Goal: Task Accomplishment & Management: Complete application form

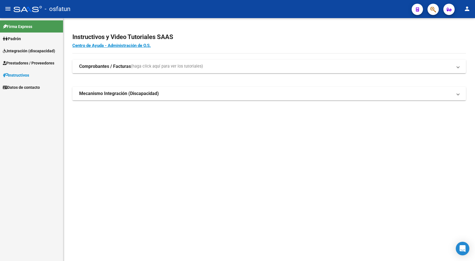
click at [27, 74] on span "Instructivos" at bounding box center [16, 75] width 26 height 6
click at [31, 64] on span "Prestadores / Proveedores" at bounding box center [28, 63] width 51 height 6
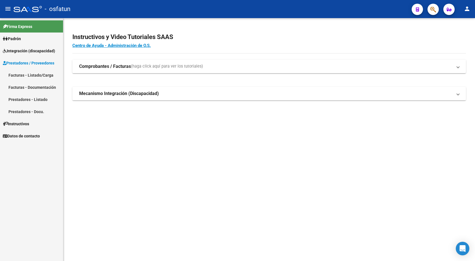
click at [32, 75] on link "Facturas - Listado/Carga" at bounding box center [31, 75] width 63 height 12
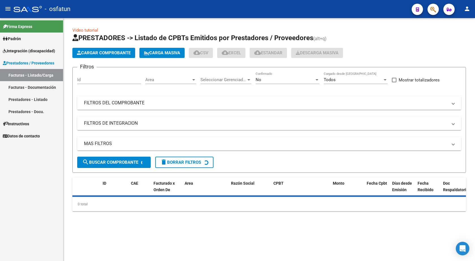
click at [119, 53] on span "Cargar Comprobante" at bounding box center [104, 52] width 54 height 5
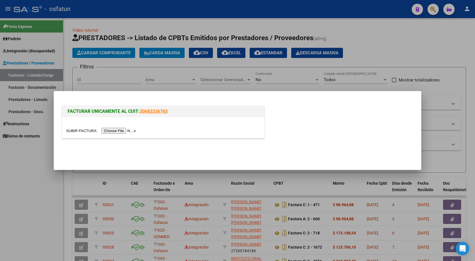
click at [121, 130] on input "file" at bounding box center [101, 131] width 71 height 6
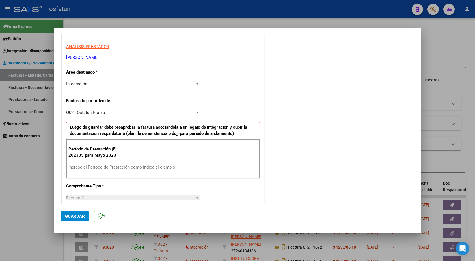
scroll to position [141, 0]
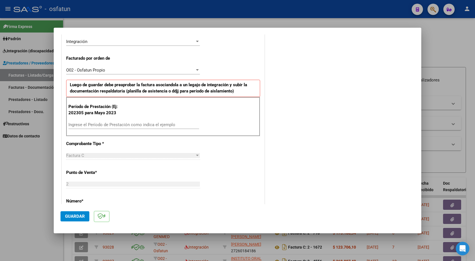
click at [115, 124] on input "Ingrese el Período de Prestación como indica el ejemplo" at bounding box center [133, 124] width 131 height 5
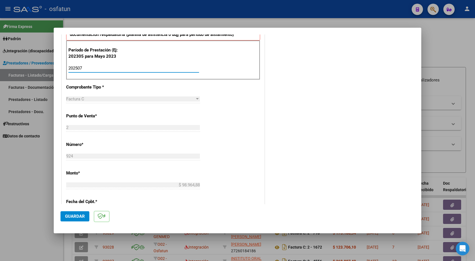
type input "202507"
click at [74, 214] on span "Guardar" at bounding box center [75, 216] width 20 height 5
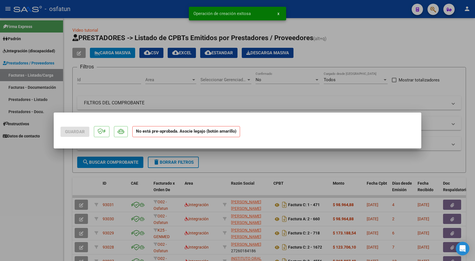
scroll to position [0, 0]
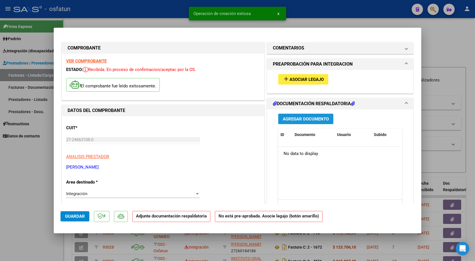
click at [320, 117] on span "Agregar Documento" at bounding box center [306, 118] width 46 height 5
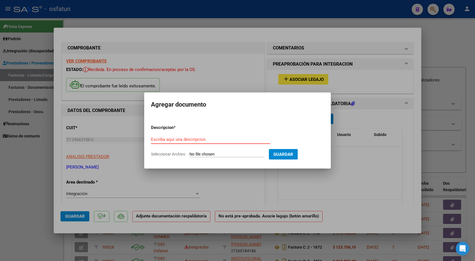
click at [209, 154] on input "Seleccionar Archivo" at bounding box center [226, 154] width 75 height 5
type input "C:\fakepath\Planilla Firmada [DATE].pdf"
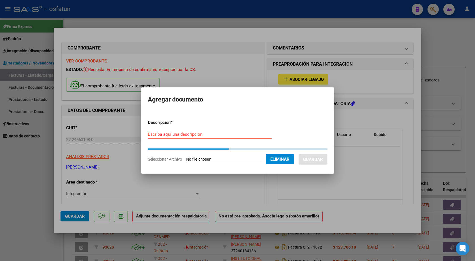
click at [191, 134] on input "Escriba aquí una descripcion" at bounding box center [210, 134] width 124 height 5
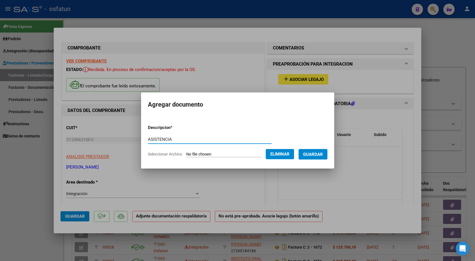
type input "ASISTENCIA"
click at [327, 155] on button "Guardar" at bounding box center [312, 154] width 29 height 10
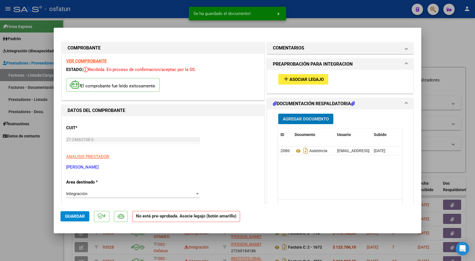
click at [303, 81] on span "Asociar Legajo" at bounding box center [306, 79] width 34 height 5
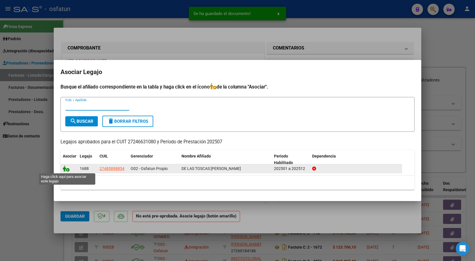
click at [65, 169] on icon at bounding box center [66, 168] width 7 height 6
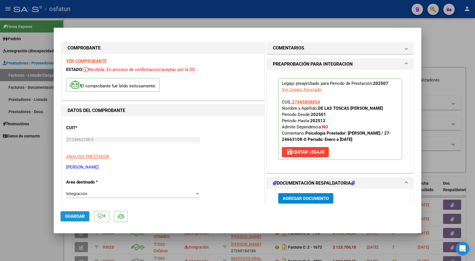
click at [76, 218] on span "Guardar" at bounding box center [75, 216] width 20 height 5
click at [81, 215] on span "Guardar" at bounding box center [75, 216] width 20 height 5
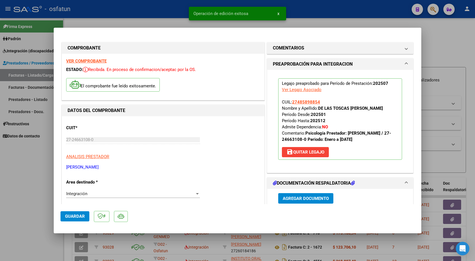
drag, startPoint x: 66, startPoint y: 167, endPoint x: 109, endPoint y: 168, distance: 43.0
click at [108, 168] on p "[PERSON_NAME]" at bounding box center [163, 167] width 194 height 6
copy p "[PERSON_NAME]"
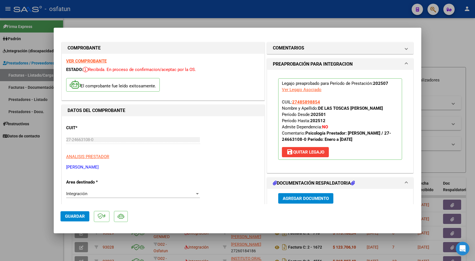
click at [354, 24] on div at bounding box center [237, 130] width 475 height 261
click at [363, 15] on mat-toolbar "menu - osfatun person" at bounding box center [237, 9] width 475 height 18
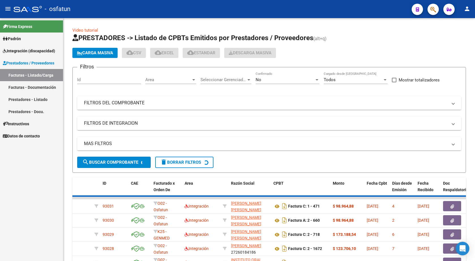
click at [435, 11] on icon "button" at bounding box center [433, 9] width 6 height 6
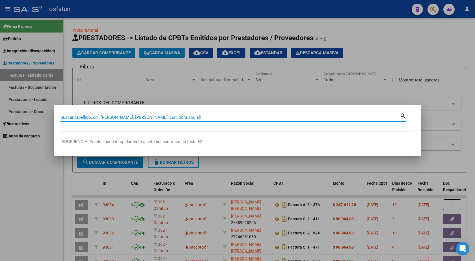
click at [137, 116] on input "Buscar (apellido, dni, [PERSON_NAME], [PERSON_NAME], cuit, obra social)" at bounding box center [229, 117] width 339 height 5
paste input "[PERSON_NAME]"
type input "[PERSON_NAME]"
click at [385, 52] on div at bounding box center [237, 130] width 475 height 261
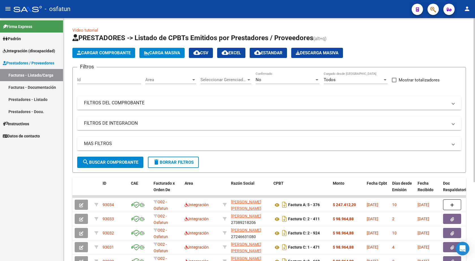
click at [103, 49] on button "Cargar Comprobante" at bounding box center [103, 53] width 63 height 10
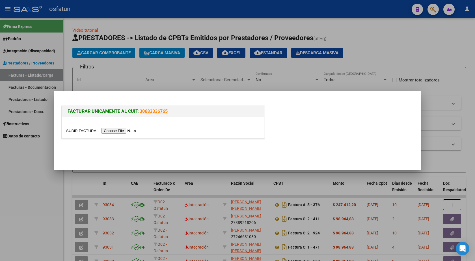
click at [121, 130] on input "file" at bounding box center [101, 131] width 71 height 6
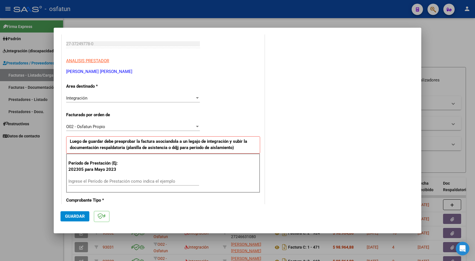
scroll to position [141, 0]
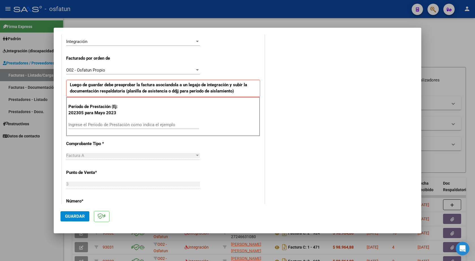
click at [108, 127] on input "Ingrese el Período de Prestación como indica el ejemplo" at bounding box center [133, 124] width 131 height 5
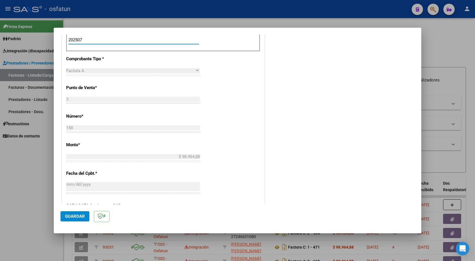
scroll to position [311, 0]
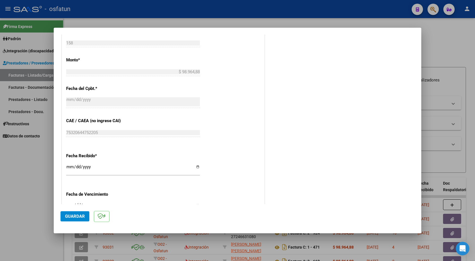
type input "202507"
click at [72, 214] on span "Guardar" at bounding box center [75, 216] width 20 height 5
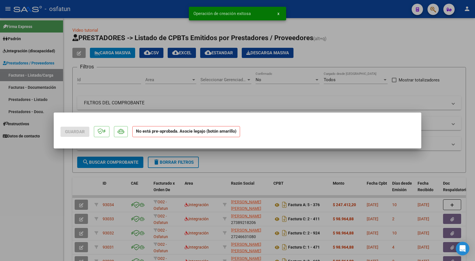
scroll to position [0, 0]
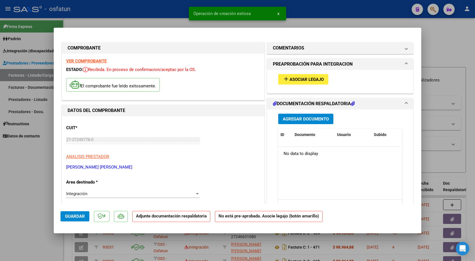
click at [305, 122] on button "Agregar Documento" at bounding box center [305, 119] width 55 height 10
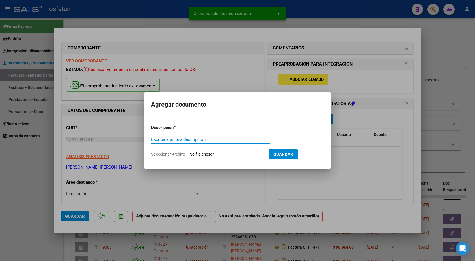
click at [174, 138] on input "Escriba aquí una descripcion" at bounding box center [210, 139] width 119 height 5
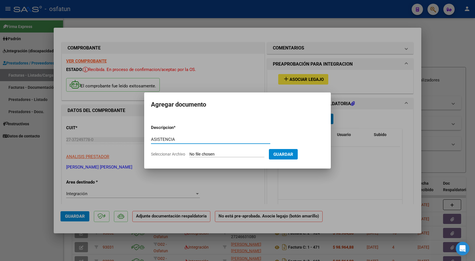
type input "ASISTENCIA"
click at [209, 155] on input "Seleccionar Archivo" at bounding box center [226, 154] width 75 height 5
type input "C:\fakepath\[PERSON_NAME].jpg"
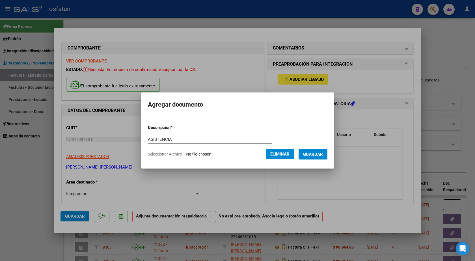
click at [312, 156] on span "Guardar" at bounding box center [313, 154] width 20 height 5
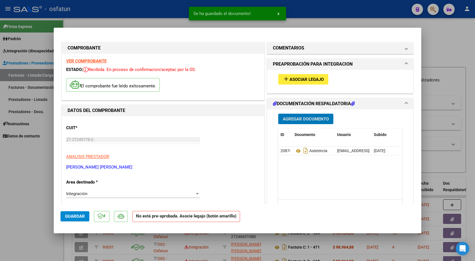
click at [295, 79] on span "Asociar Legajo" at bounding box center [306, 79] width 34 height 5
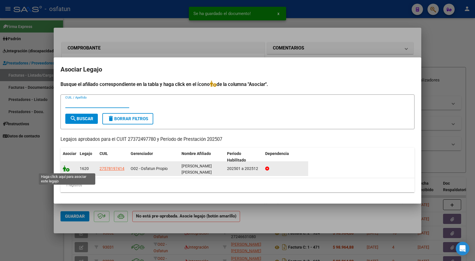
click at [67, 169] on icon at bounding box center [66, 168] width 7 height 6
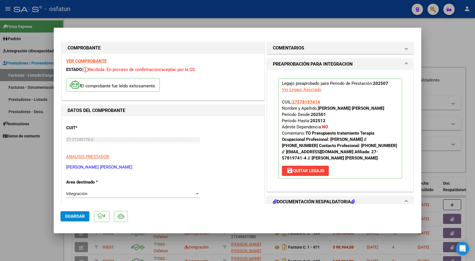
click at [81, 217] on span "Guardar" at bounding box center [75, 216] width 20 height 5
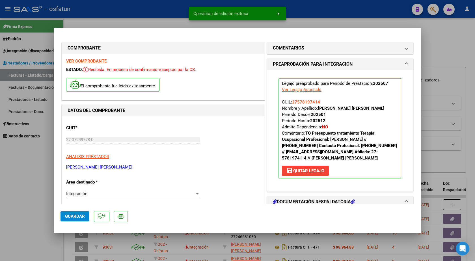
click at [304, 12] on div at bounding box center [237, 130] width 475 height 261
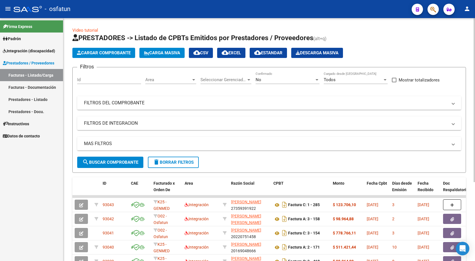
click at [112, 56] on button "Cargar Comprobante" at bounding box center [103, 53] width 63 height 10
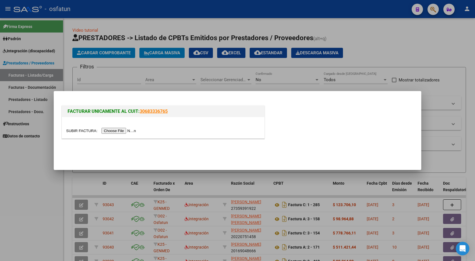
click at [124, 131] on input "file" at bounding box center [101, 131] width 71 height 6
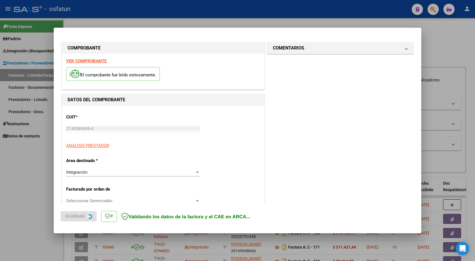
scroll to position [113, 0]
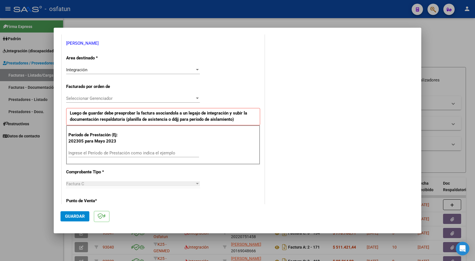
click at [115, 152] on input "Ingrese el Período de Prestación como indica el ejemplo" at bounding box center [133, 152] width 131 height 5
type input "202506"
click at [74, 220] on button "Guardar" at bounding box center [74, 216] width 29 height 10
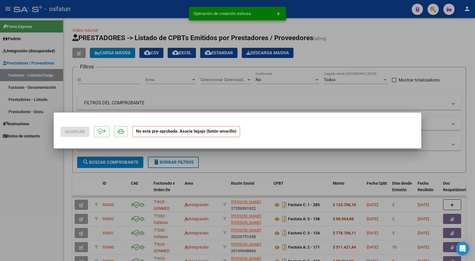
scroll to position [0, 0]
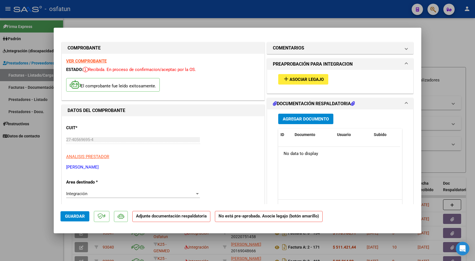
click at [308, 120] on span "Agregar Documento" at bounding box center [306, 118] width 46 height 5
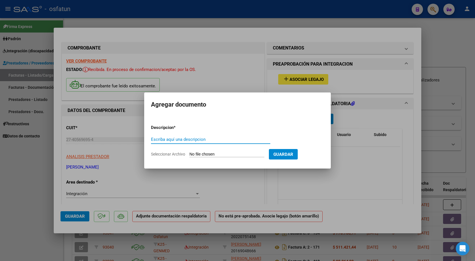
drag, startPoint x: 199, startPoint y: 138, endPoint x: 202, endPoint y: 137, distance: 3.3
click at [201, 138] on input "Escriba aquí una descripcion" at bounding box center [210, 139] width 119 height 5
type input "planilla asistencia"
click at [213, 155] on input "Seleccionar Archivo" at bounding box center [226, 154] width 75 height 5
type input "C:\fakepath\Planilla junio [PERSON_NAME].pdf"
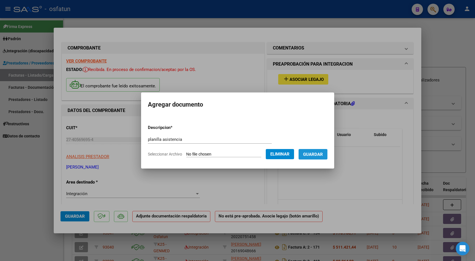
click at [317, 154] on span "Guardar" at bounding box center [313, 154] width 20 height 5
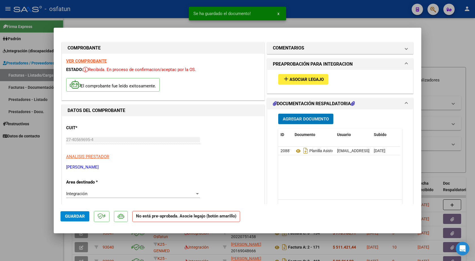
click at [307, 120] on span "Agregar Documento" at bounding box center [306, 118] width 46 height 5
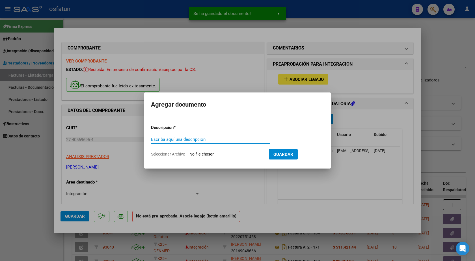
click at [206, 156] on input "Seleccionar Archivo" at bounding box center [226, 154] width 75 height 5
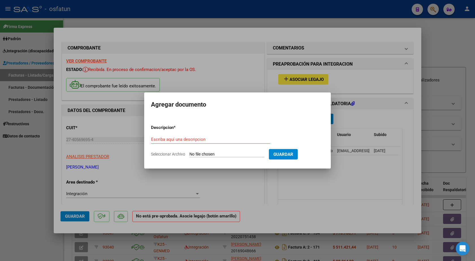
type input "C:\fakepath\Informe de psicologia [PERSON_NAME].pdf"
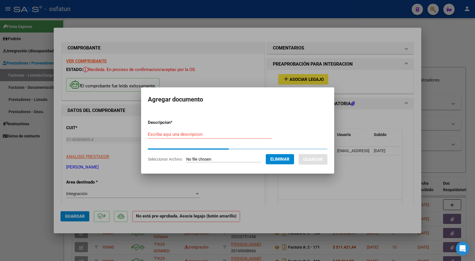
click at [215, 134] on input "Escriba aquí una descripcion" at bounding box center [210, 134] width 124 height 5
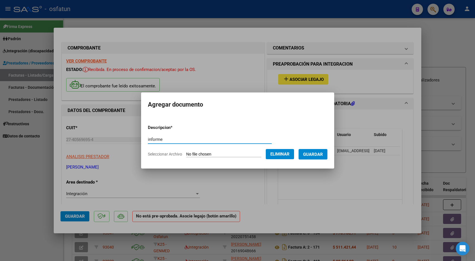
type input "informe"
click at [321, 154] on span "Guardar" at bounding box center [313, 154] width 20 height 5
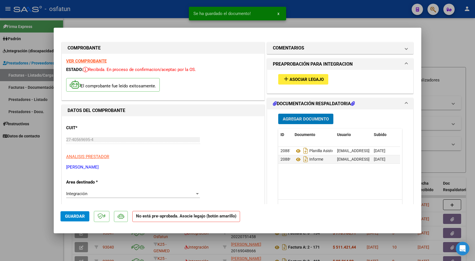
click at [296, 80] on span "Asociar Legajo" at bounding box center [306, 79] width 34 height 5
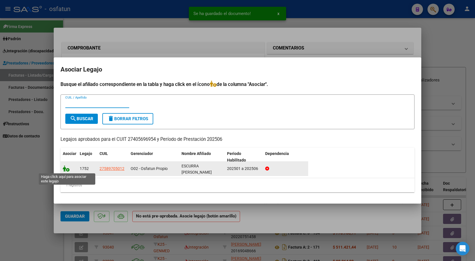
click at [64, 169] on icon at bounding box center [66, 168] width 7 height 6
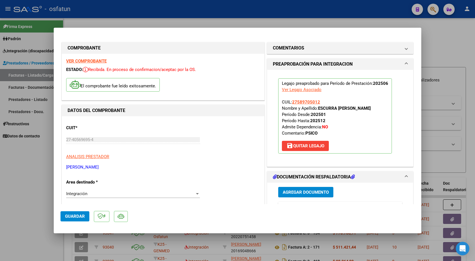
click at [81, 218] on span "Guardar" at bounding box center [75, 216] width 20 height 5
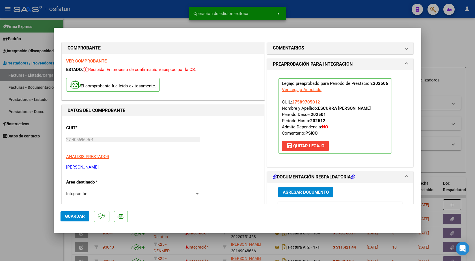
click at [316, 17] on div at bounding box center [237, 130] width 475 height 261
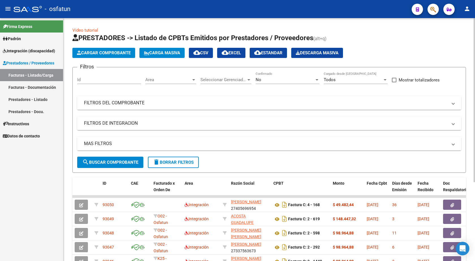
click at [106, 54] on span "Cargar Comprobante" at bounding box center [104, 52] width 54 height 5
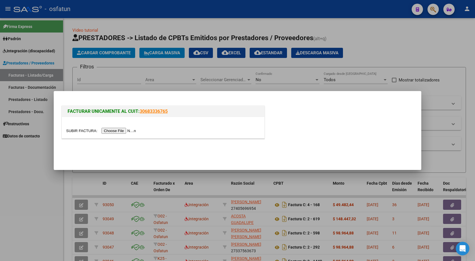
click at [120, 129] on input "file" at bounding box center [101, 131] width 71 height 6
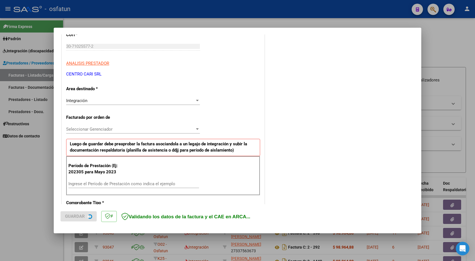
scroll to position [85, 0]
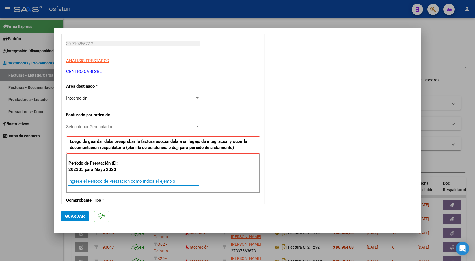
click at [107, 183] on input "Ingrese el Período de Prestación como indica el ejemplo" at bounding box center [133, 181] width 131 height 5
type input "202507"
click at [81, 216] on span "Guardar" at bounding box center [75, 216] width 20 height 5
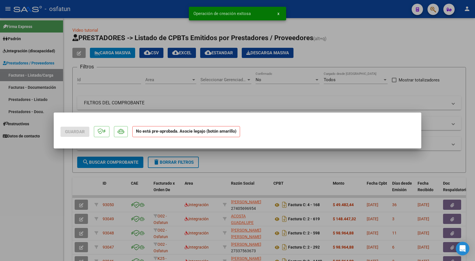
scroll to position [0, 0]
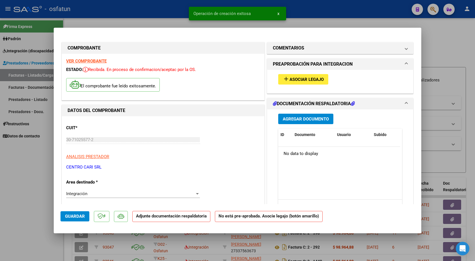
click at [295, 117] on span "Agregar Documento" at bounding box center [306, 118] width 46 height 5
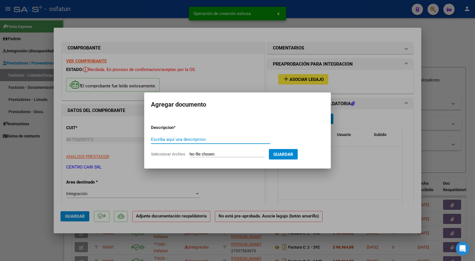
drag, startPoint x: 178, startPoint y: 139, endPoint x: 182, endPoint y: 132, distance: 8.4
click at [178, 137] on input "Escriba aquí una descripcion" at bounding box center [210, 139] width 119 height 5
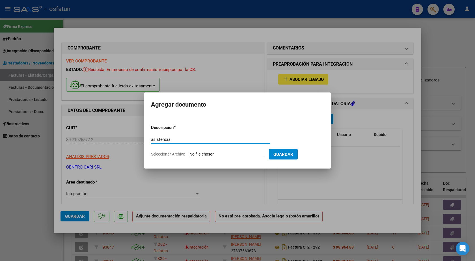
type input "asistencia"
click at [215, 155] on input "Seleccionar Archivo" at bounding box center [226, 154] width 75 height 5
type input "C:\fakepath\[PERSON_NAME] -SAIE- PLANILLA [DATE].pdf"
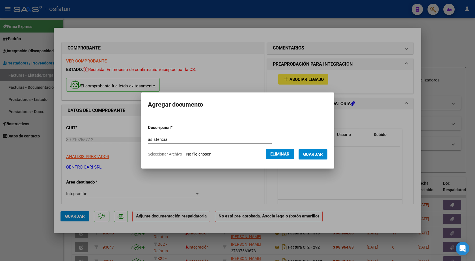
click at [322, 153] on span "Guardar" at bounding box center [313, 154] width 20 height 5
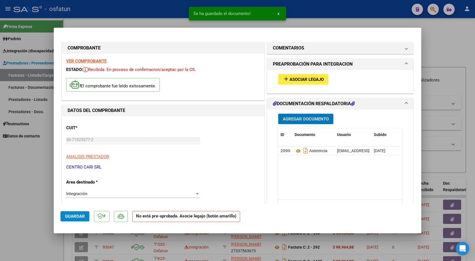
click at [301, 81] on span "Asociar Legajo" at bounding box center [306, 79] width 34 height 5
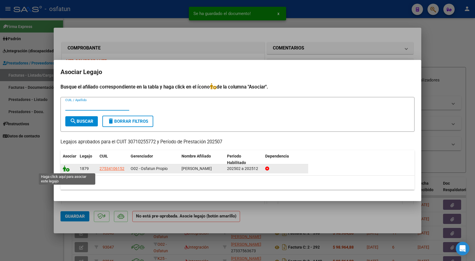
click at [64, 170] on icon at bounding box center [66, 168] width 7 height 6
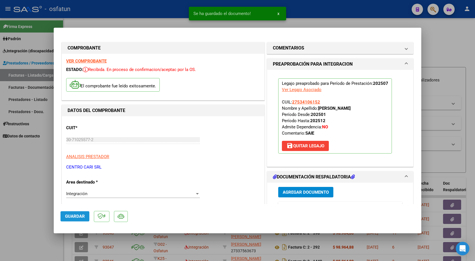
click at [79, 217] on span "Guardar" at bounding box center [75, 216] width 20 height 5
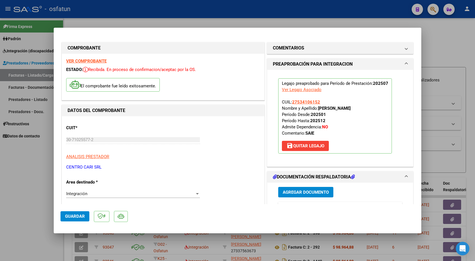
drag, startPoint x: 84, startPoint y: 215, endPoint x: 92, endPoint y: 208, distance: 10.6
click at [84, 215] on button "Guardar" at bounding box center [74, 216] width 29 height 10
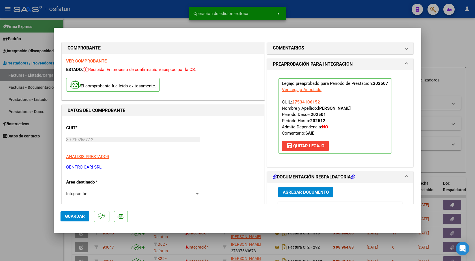
click at [319, 20] on div at bounding box center [237, 130] width 475 height 261
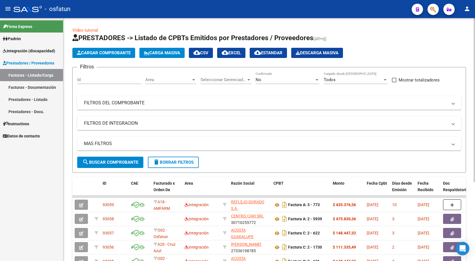
click at [114, 52] on span "Cargar Comprobante" at bounding box center [104, 52] width 54 height 5
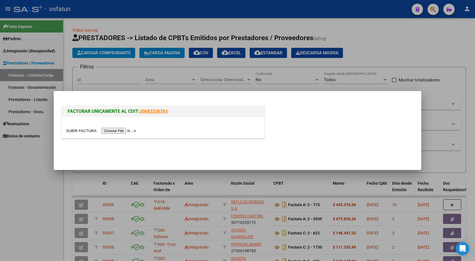
click at [125, 128] on input "file" at bounding box center [101, 131] width 71 height 6
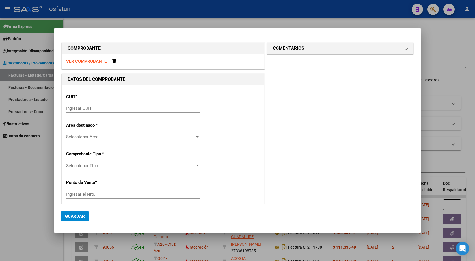
click at [91, 61] on strong "VER COMPROBANTE" at bounding box center [86, 61] width 40 height 5
click at [113, 62] on span at bounding box center [114, 61] width 4 height 4
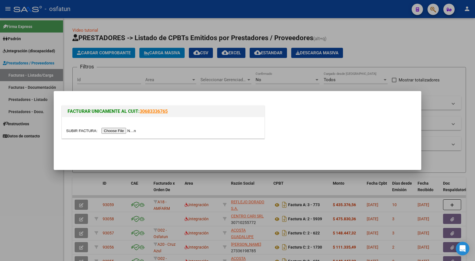
click at [117, 133] on input "file" at bounding box center [101, 131] width 71 height 6
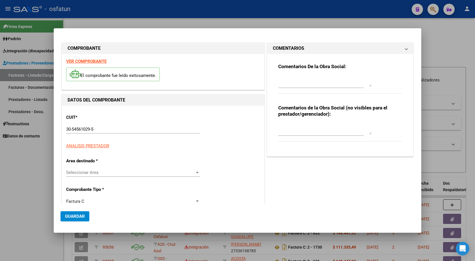
type input "$ 729.225,79"
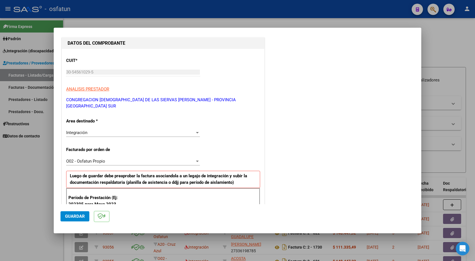
scroll to position [113, 0]
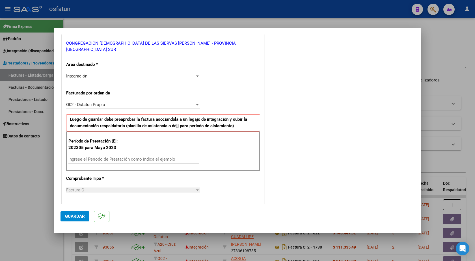
click at [119, 157] on input "Ingrese el Período de Prestación como indica el ejemplo" at bounding box center [133, 159] width 131 height 5
type input "202507"
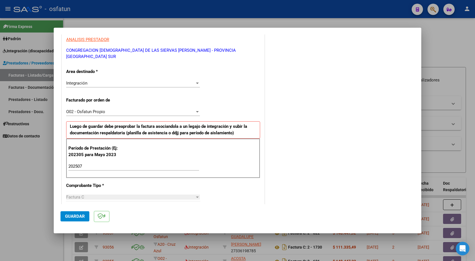
scroll to position [247, 0]
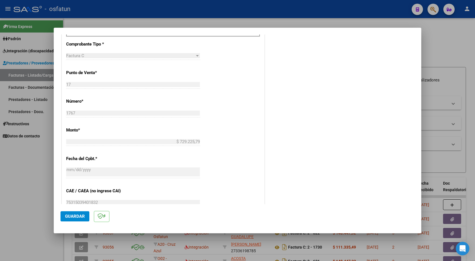
click at [79, 219] on button "Guardar" at bounding box center [74, 216] width 29 height 10
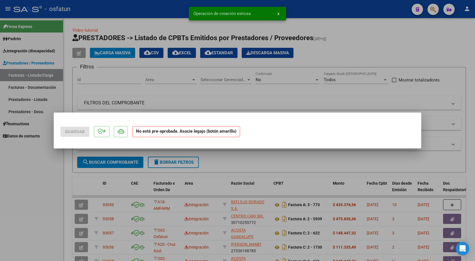
scroll to position [0, 0]
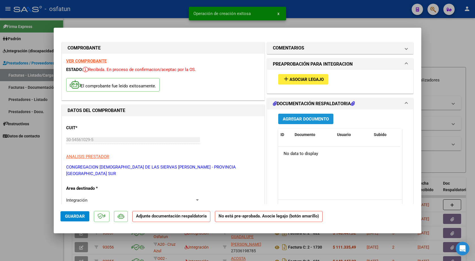
click at [315, 120] on span "Agregar Documento" at bounding box center [306, 118] width 46 height 5
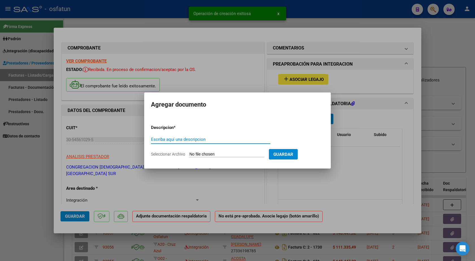
click at [188, 141] on input "Escriba aquí una descripcion" at bounding box center [210, 139] width 119 height 5
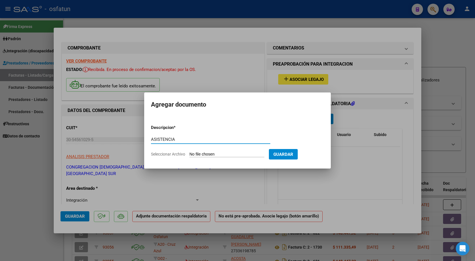
type input "ASISTENCIA"
click at [227, 156] on input "Seleccionar Archivo" at bounding box center [226, 154] width 75 height 5
type input "C:\fakepath\Asistencia [PERSON_NAME].pdf"
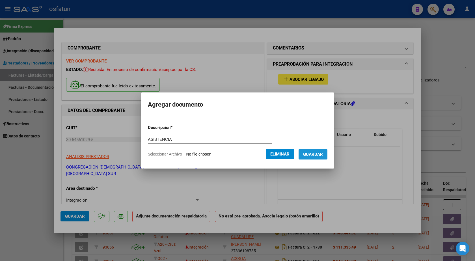
click at [323, 152] on span "Guardar" at bounding box center [313, 154] width 20 height 5
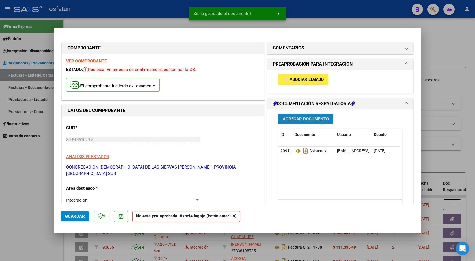
click at [298, 119] on span "Agregar Documento" at bounding box center [306, 118] width 46 height 5
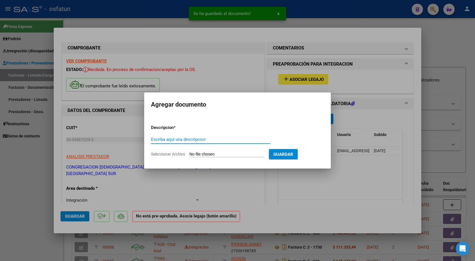
click at [228, 154] on input "Seleccionar Archivo" at bounding box center [226, 154] width 75 height 5
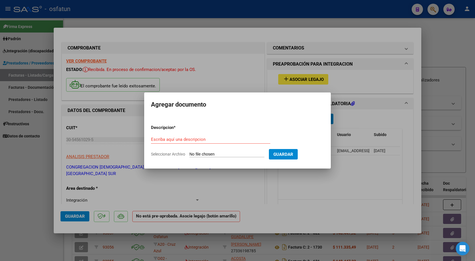
type input "C:\fakepath\[PERSON_NAME] AUTORIZACION.pdf"
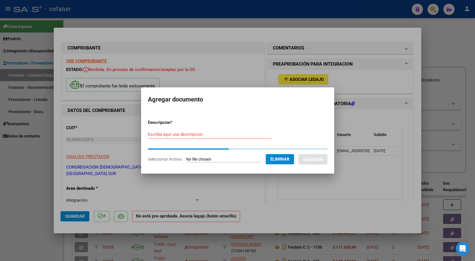
click at [182, 136] on input "Escriba aquí una descripcion" at bounding box center [210, 134] width 124 height 5
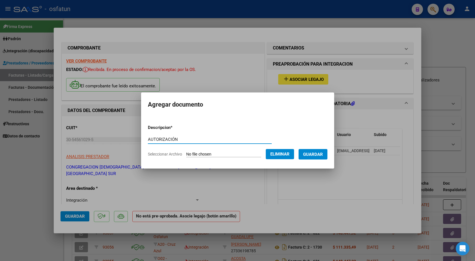
type input "AUTORIZACIÓN"
click at [315, 153] on span "Guardar" at bounding box center [313, 154] width 20 height 5
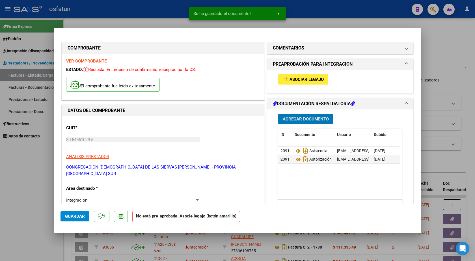
click at [299, 117] on span "Agregar Documento" at bounding box center [306, 118] width 46 height 5
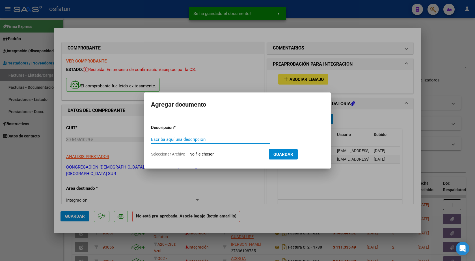
click at [207, 153] on input "Seleccionar Archivo" at bounding box center [226, 154] width 75 height 5
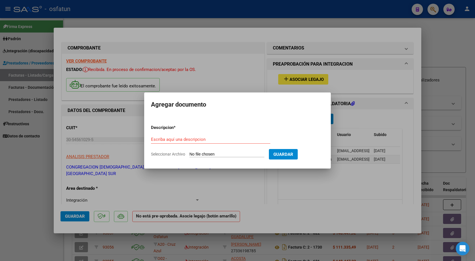
type input "C:\fakepath\[PERSON_NAME].pdf"
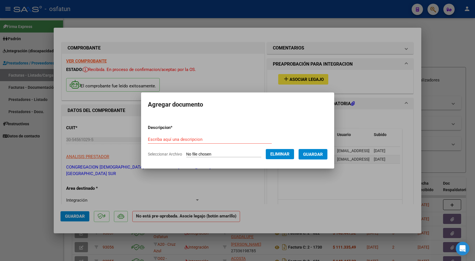
click at [181, 140] on input "Escriba aquí una descripcion" at bounding box center [210, 139] width 124 height 5
click at [181, 139] on input "Escriba aquí una descripcion" at bounding box center [210, 139] width 124 height 5
type input "INFORME"
drag, startPoint x: 321, startPoint y: 155, endPoint x: 324, endPoint y: 153, distance: 3.0
click at [322, 154] on span "Guardar" at bounding box center [313, 154] width 20 height 5
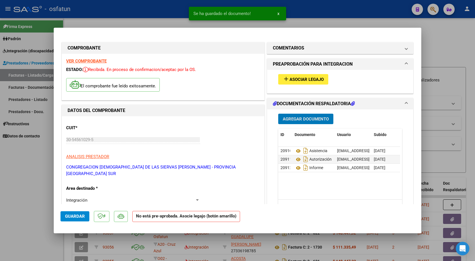
click at [308, 77] on span "Asociar Legajo" at bounding box center [306, 79] width 34 height 5
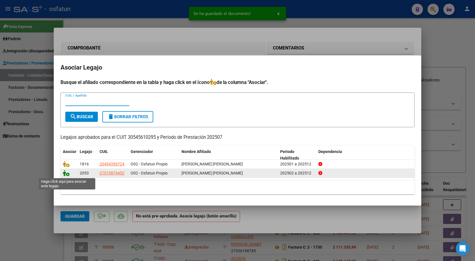
click at [65, 172] on icon at bounding box center [66, 173] width 7 height 6
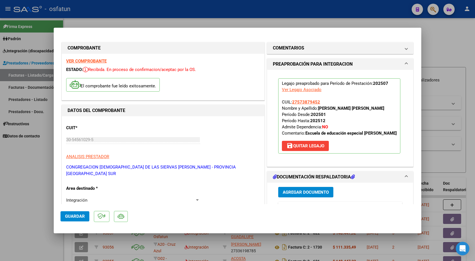
click at [77, 218] on span "Guardar" at bounding box center [75, 216] width 20 height 5
drag, startPoint x: 75, startPoint y: 216, endPoint x: 148, endPoint y: 186, distance: 78.3
click at [76, 216] on span "Guardar" at bounding box center [75, 216] width 20 height 5
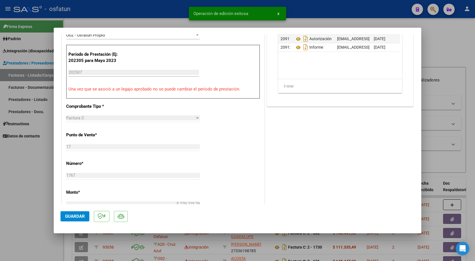
scroll to position [198, 0]
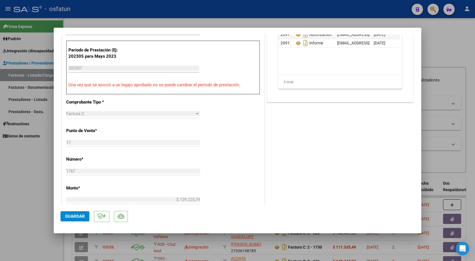
drag, startPoint x: 79, startPoint y: 216, endPoint x: 302, endPoint y: 25, distance: 294.1
click at [80, 216] on span "Guardar" at bounding box center [75, 216] width 20 height 5
click at [297, 11] on div at bounding box center [237, 130] width 475 height 261
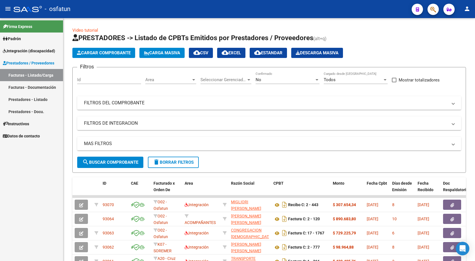
click at [435, 9] on icon "button" at bounding box center [433, 9] width 6 height 6
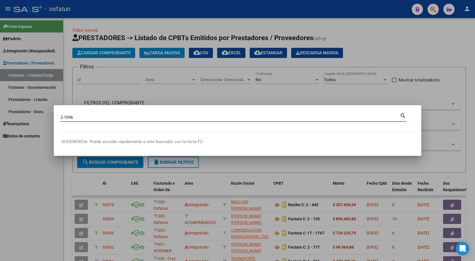
type input "2-1046"
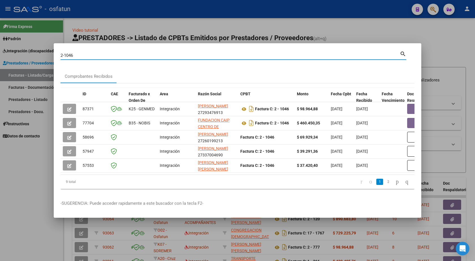
click at [149, 23] on div at bounding box center [237, 130] width 475 height 261
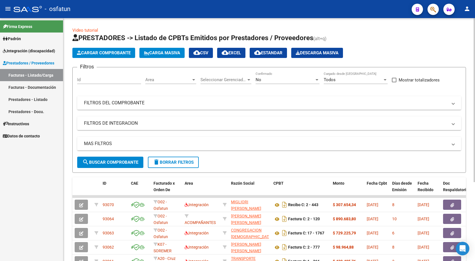
click at [117, 53] on span "Cargar Comprobante" at bounding box center [104, 52] width 54 height 5
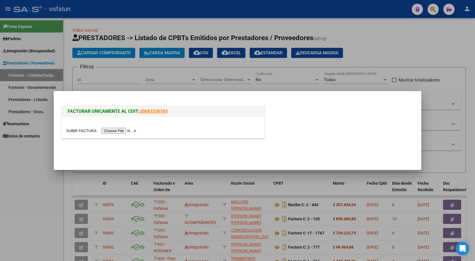
click at [117, 133] on input "file" at bounding box center [101, 131] width 71 height 6
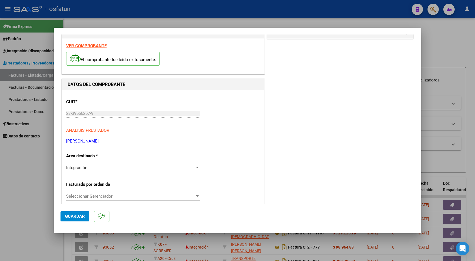
scroll to position [85, 0]
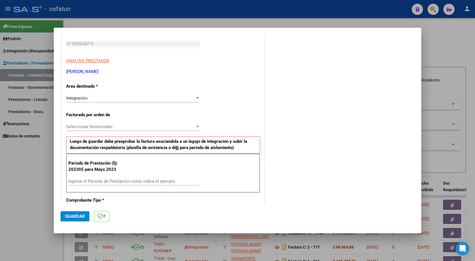
click at [117, 179] on input "Ingrese el Período de Prestación como indica el ejemplo" at bounding box center [133, 181] width 131 height 5
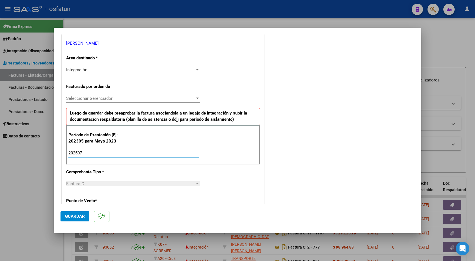
scroll to position [226, 0]
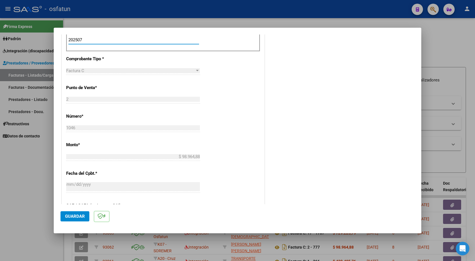
type input "202507"
click at [78, 216] on span "Guardar" at bounding box center [75, 216] width 20 height 5
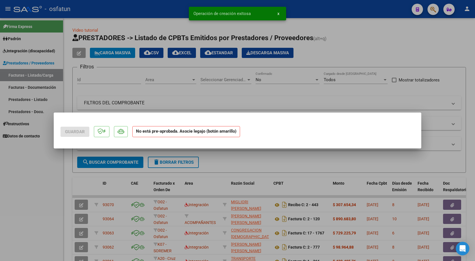
scroll to position [0, 0]
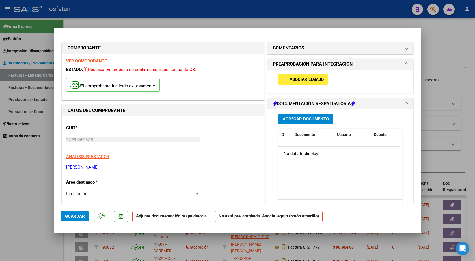
click at [292, 119] on span "Agregar Documento" at bounding box center [306, 118] width 46 height 5
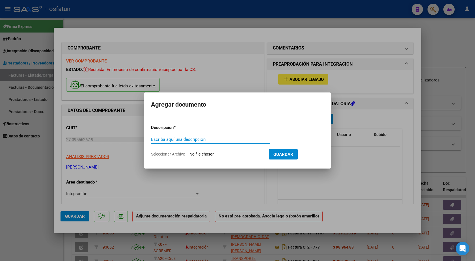
click at [232, 153] on input "Seleccionar Archivo" at bounding box center [226, 154] width 75 height 5
type input "C:\fakepath\[PERSON_NAME] .pdf"
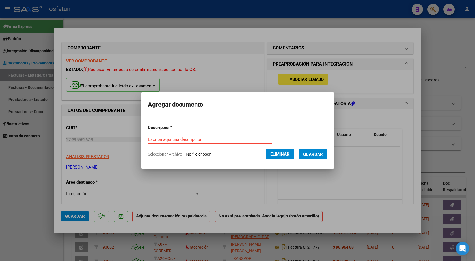
click at [189, 136] on div "Escriba aquí una descripcion" at bounding box center [210, 139] width 124 height 8
click at [189, 138] on input "Escriba aquí una descripcion" at bounding box center [210, 139] width 124 height 5
type input "ASISTENCIA"
click at [313, 153] on span "Guardar" at bounding box center [313, 154] width 20 height 5
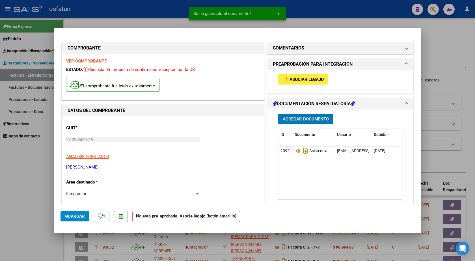
click at [308, 117] on span "Agregar Documento" at bounding box center [306, 118] width 46 height 5
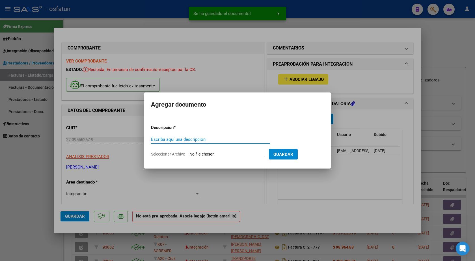
drag, startPoint x: 199, startPoint y: 138, endPoint x: 205, endPoint y: 136, distance: 6.4
click at [201, 137] on input "Escriba aquí una descripcion" at bounding box center [210, 139] width 119 height 5
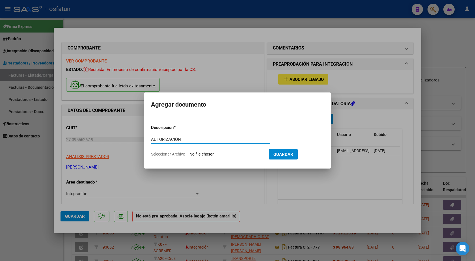
type input "AUTORIZACIÓN"
click at [207, 155] on input "Seleccionar Archivo" at bounding box center [226, 154] width 75 height 5
type input "C:\fakepath\[PERSON_NAME] AUTORIZACION FONO 2025.pdf"
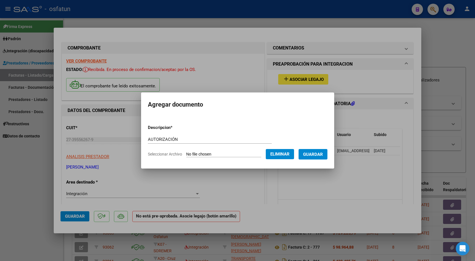
click at [318, 152] on span "Guardar" at bounding box center [313, 154] width 20 height 5
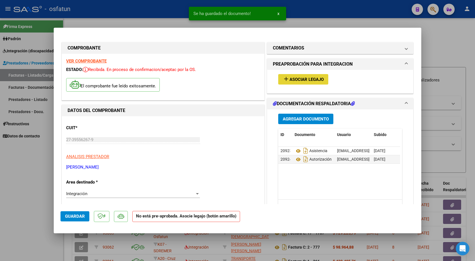
click at [293, 79] on span "Asociar Legajo" at bounding box center [306, 79] width 34 height 5
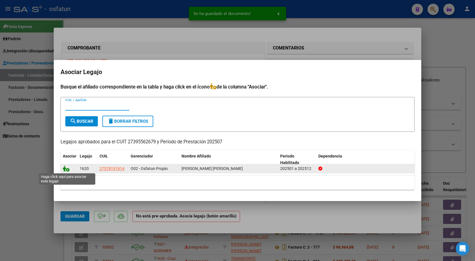
click at [64, 168] on icon at bounding box center [66, 168] width 7 height 6
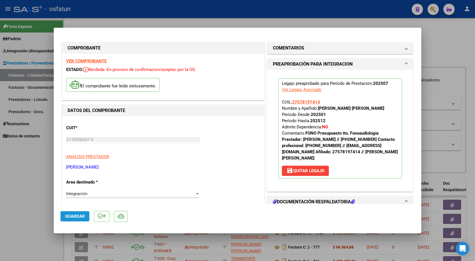
click at [82, 216] on span "Guardar" at bounding box center [75, 216] width 20 height 5
click at [76, 220] on button "Guardar" at bounding box center [74, 216] width 29 height 10
click at [270, 17] on div "COMPROBANTE VER COMPROBANTE ESTADO: Recibida. En proceso de confirmacion/acepta…" at bounding box center [237, 130] width 475 height 261
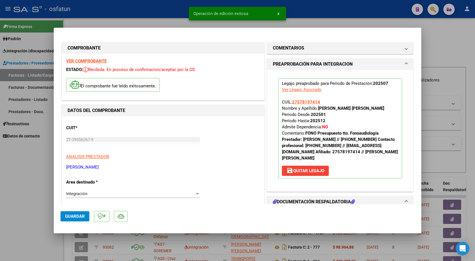
click at [162, 10] on div at bounding box center [237, 130] width 475 height 261
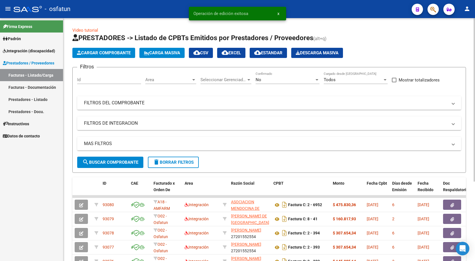
click at [102, 55] on button "Cargar Comprobante" at bounding box center [103, 53] width 63 height 10
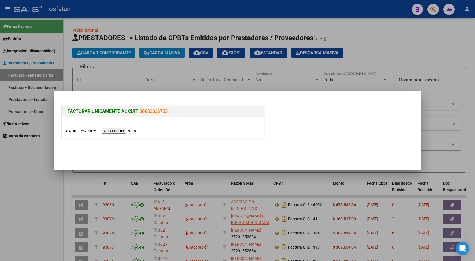
click at [119, 130] on input "file" at bounding box center [101, 131] width 71 height 6
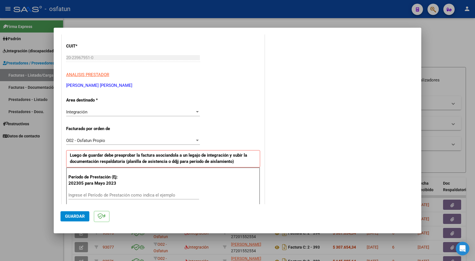
scroll to position [85, 0]
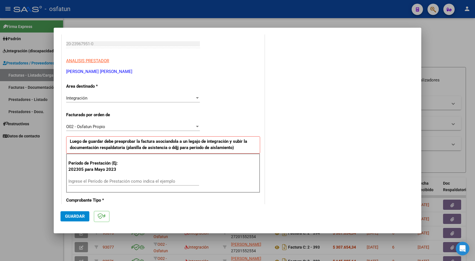
drag, startPoint x: 111, startPoint y: 181, endPoint x: 123, endPoint y: 166, distance: 18.8
click at [111, 179] on input "Ingrese el Período de Prestación como indica el ejemplo" at bounding box center [133, 181] width 131 height 5
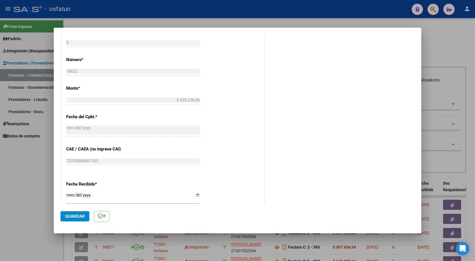
scroll to position [388, 0]
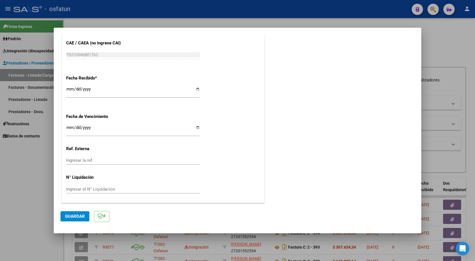
type input "202507"
drag, startPoint x: 77, startPoint y: 217, endPoint x: 79, endPoint y: 214, distance: 3.6
click at [77, 218] on span "Guardar" at bounding box center [75, 216] width 20 height 5
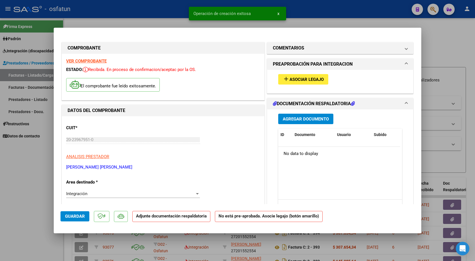
click at [310, 119] on span "Agregar Documento" at bounding box center [306, 118] width 46 height 5
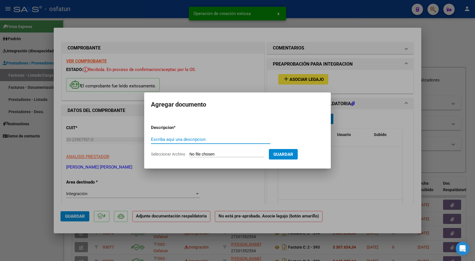
click at [224, 153] on input "Seleccionar Archivo" at bounding box center [226, 154] width 75 height 5
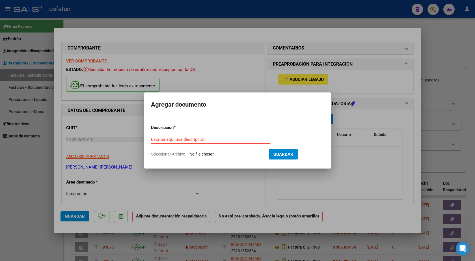
type input "C:\fakepath\Asistencia. [GEOGRAPHIC_DATA][PERSON_NAME][GEOGRAPHIC_DATA]. [DATE]…"
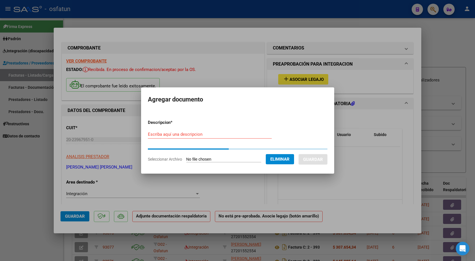
click at [195, 132] on input "Escriba aquí una descripcion" at bounding box center [210, 134] width 124 height 5
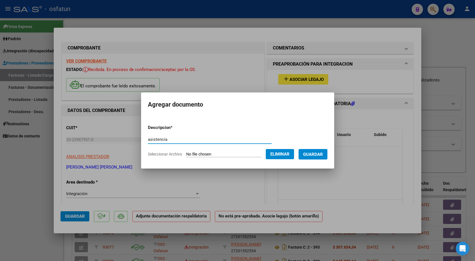
type input "asistencia"
click at [323, 156] on span "Guardar" at bounding box center [313, 154] width 20 height 5
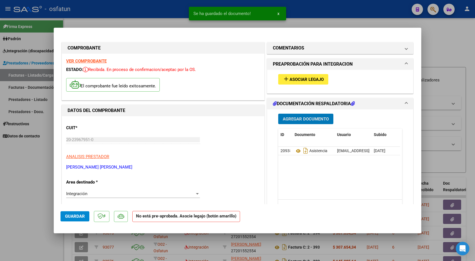
click at [311, 83] on button "add Asociar Legajo" at bounding box center [303, 79] width 50 height 10
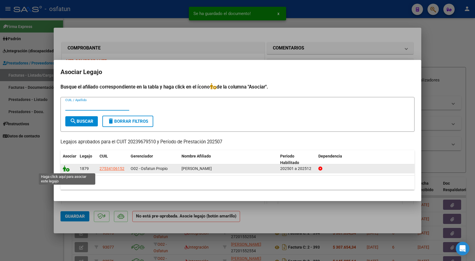
click at [67, 167] on icon at bounding box center [66, 168] width 7 height 6
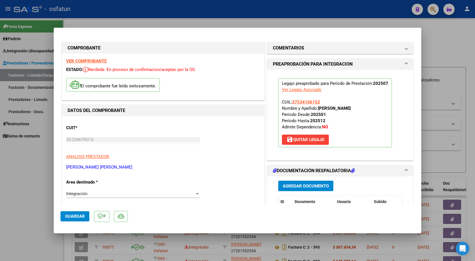
click at [78, 215] on span "Guardar" at bounding box center [75, 216] width 20 height 5
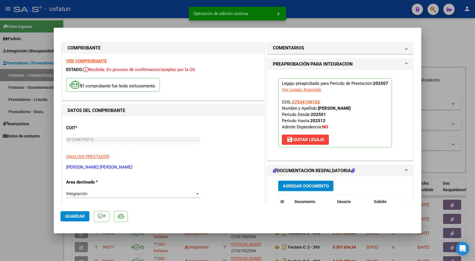
click at [304, 12] on div at bounding box center [237, 130] width 475 height 261
